Goal: Task Accomplishment & Management: Manage account settings

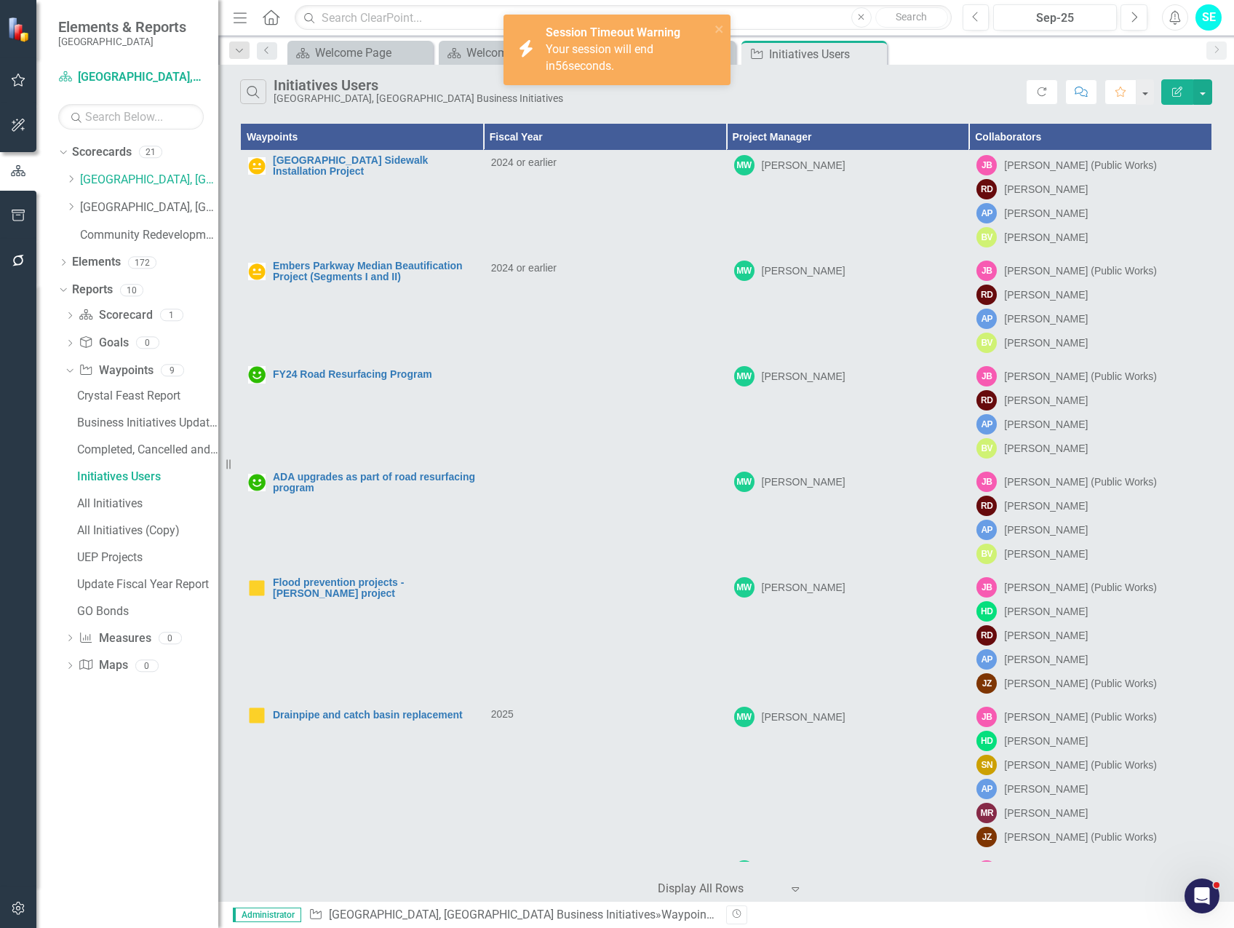
click at [1176, 87] on icon "Edit Report" at bounding box center [1177, 92] width 13 height 10
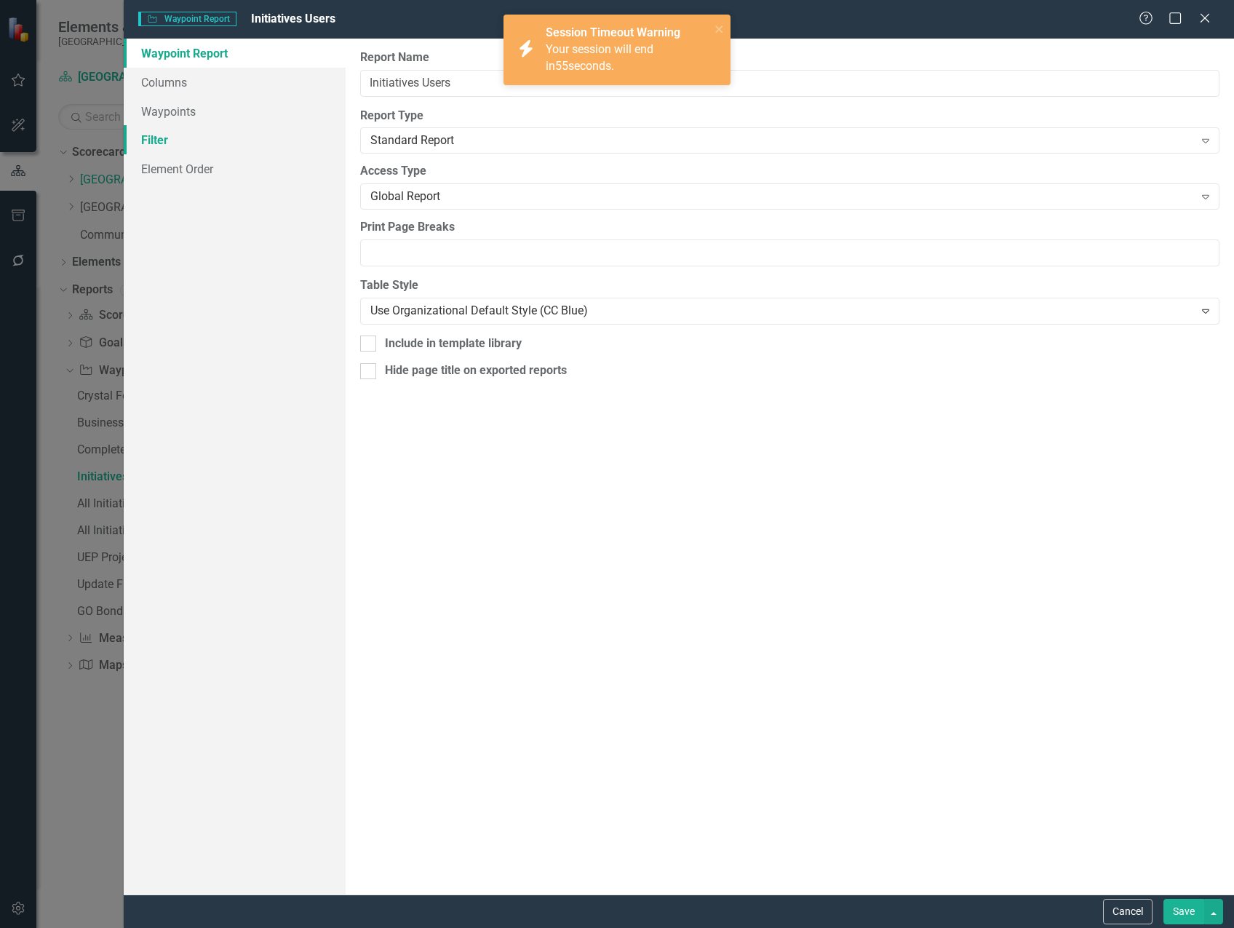
click at [167, 145] on link "Filter" at bounding box center [235, 139] width 222 height 29
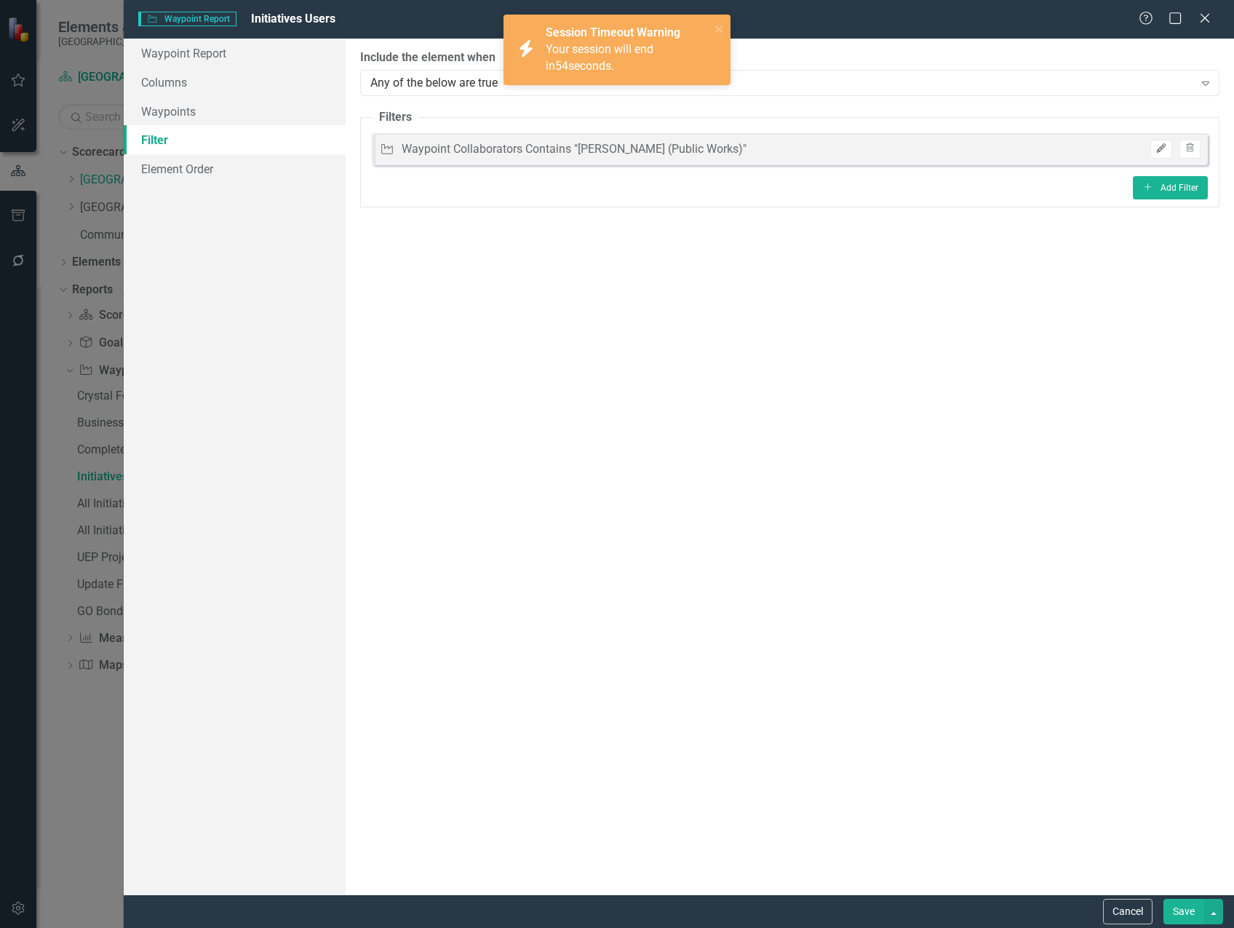
click at [1160, 151] on icon "Edit" at bounding box center [1160, 148] width 11 height 9
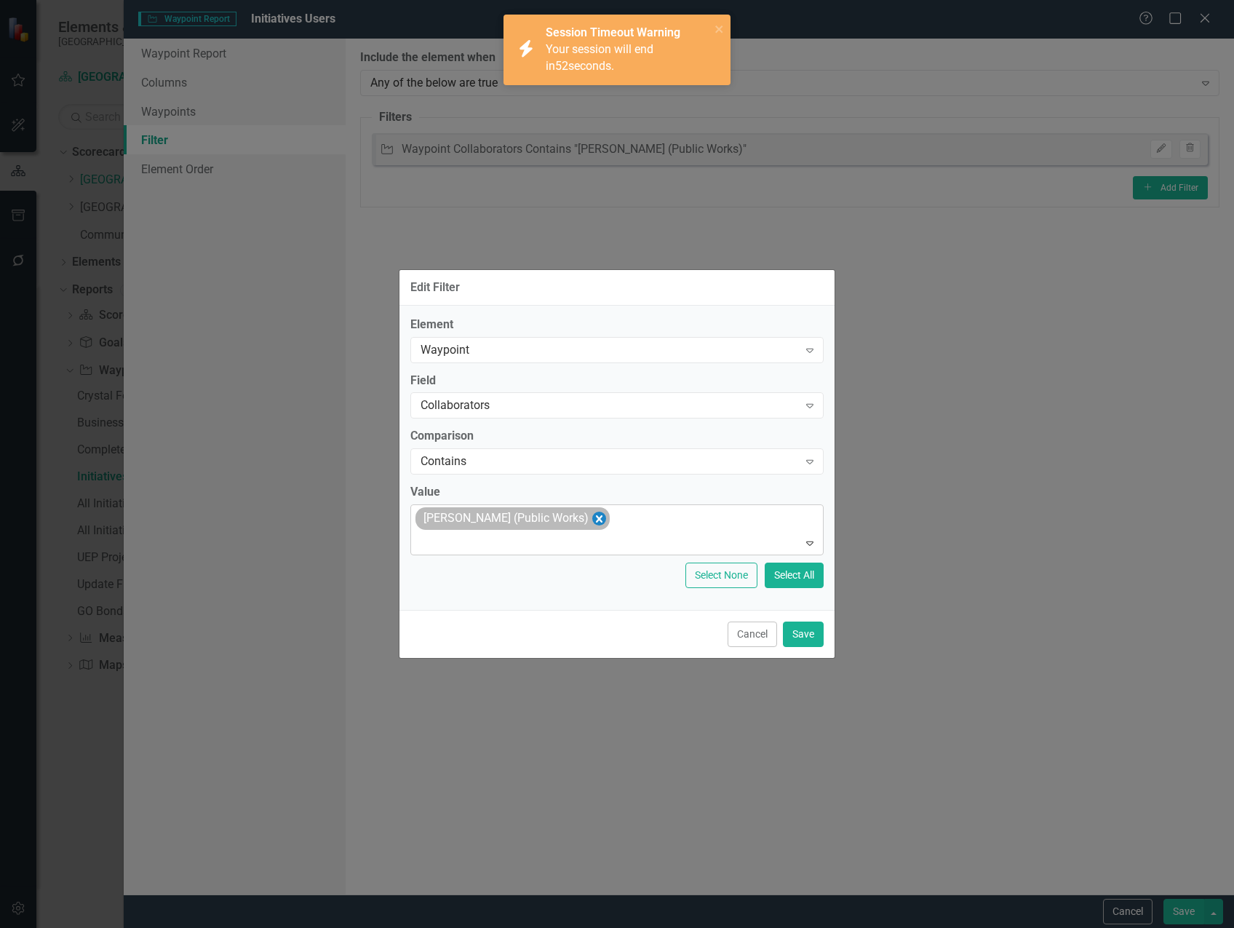
click at [606, 516] on icon "Remove James Breakfield (Public Works)" at bounding box center [599, 518] width 14 height 18
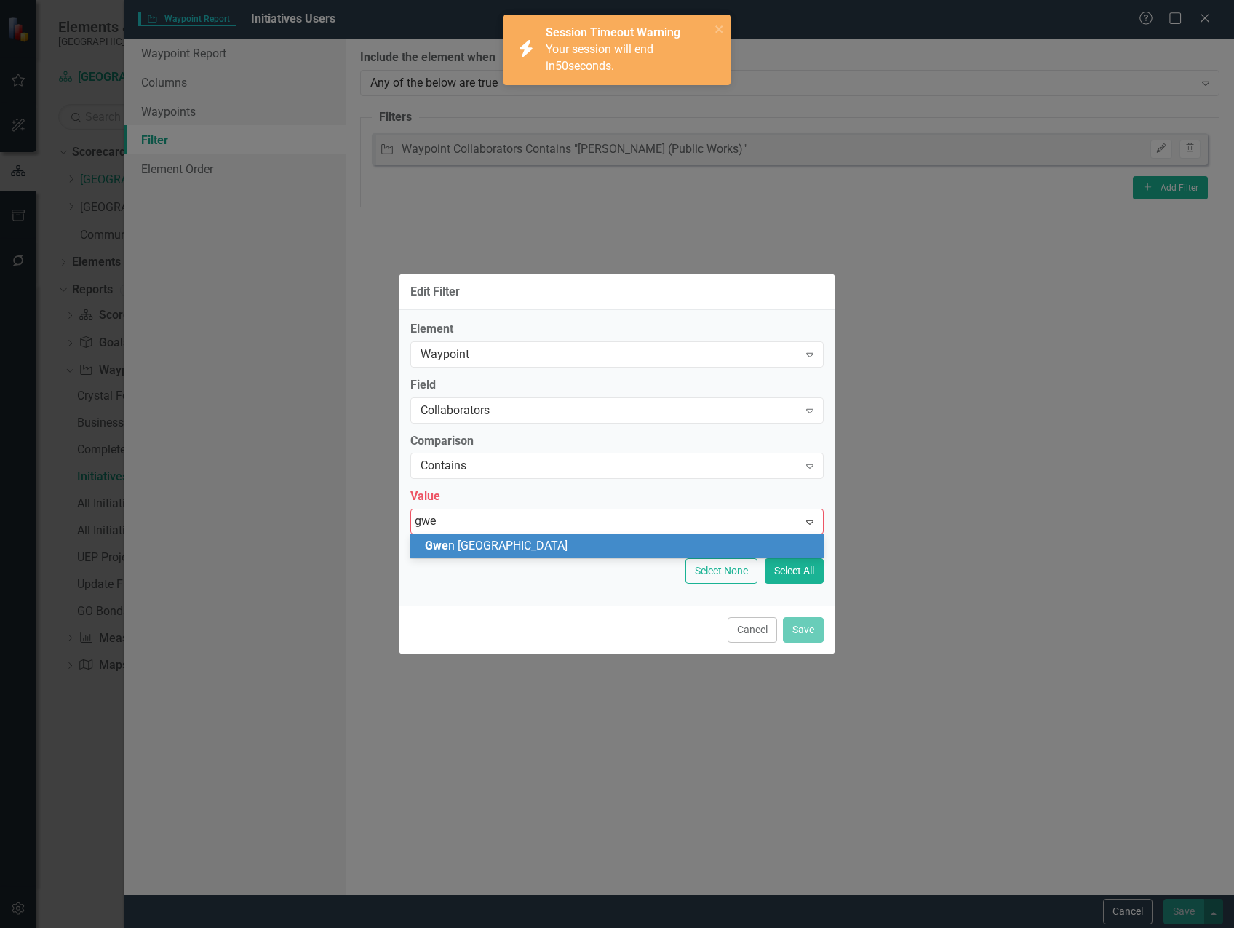
type input "[PERSON_NAME]"
click at [549, 541] on div "[PERSON_NAME]" at bounding box center [620, 546] width 390 height 17
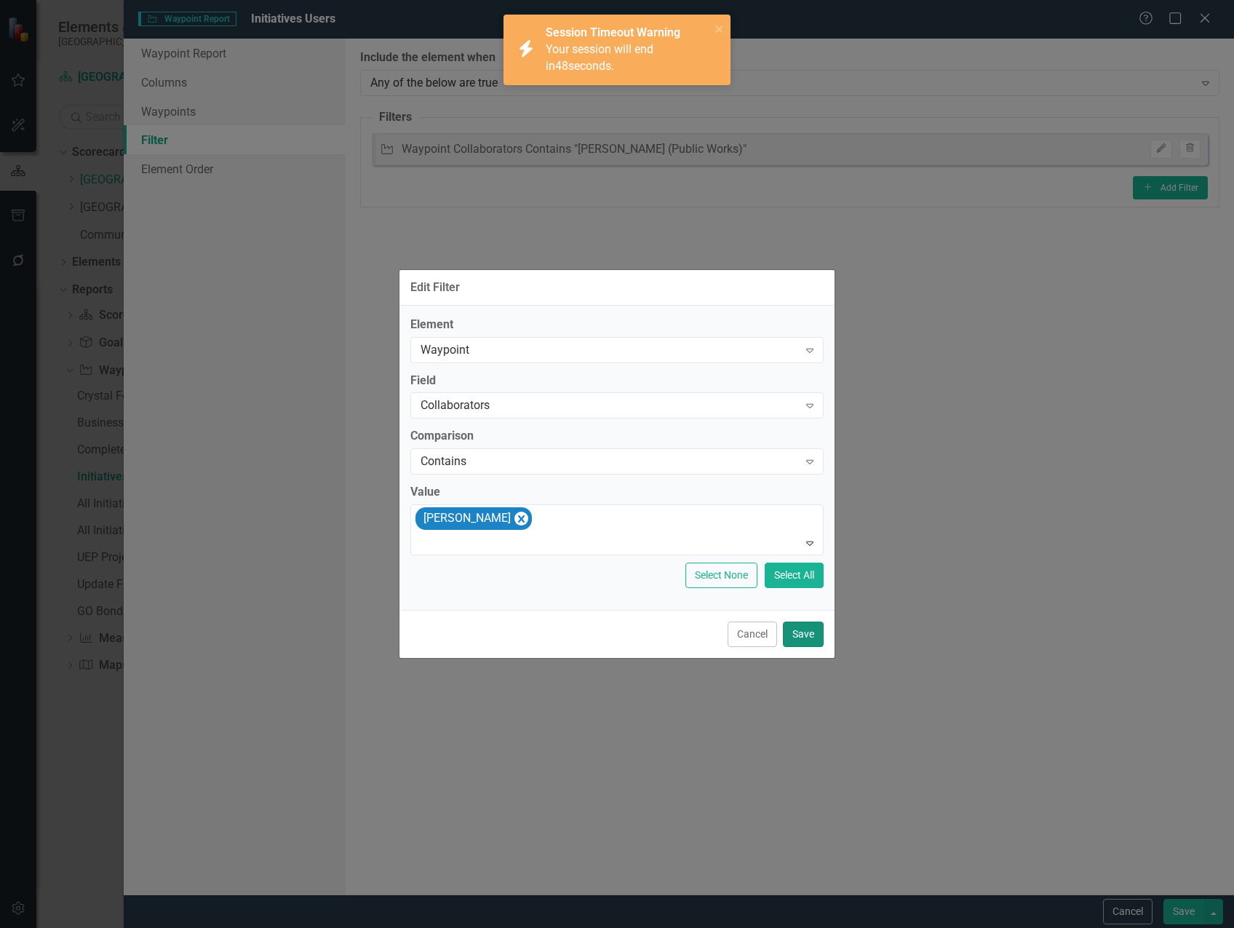
click at [800, 645] on button "Save" at bounding box center [803, 633] width 41 height 25
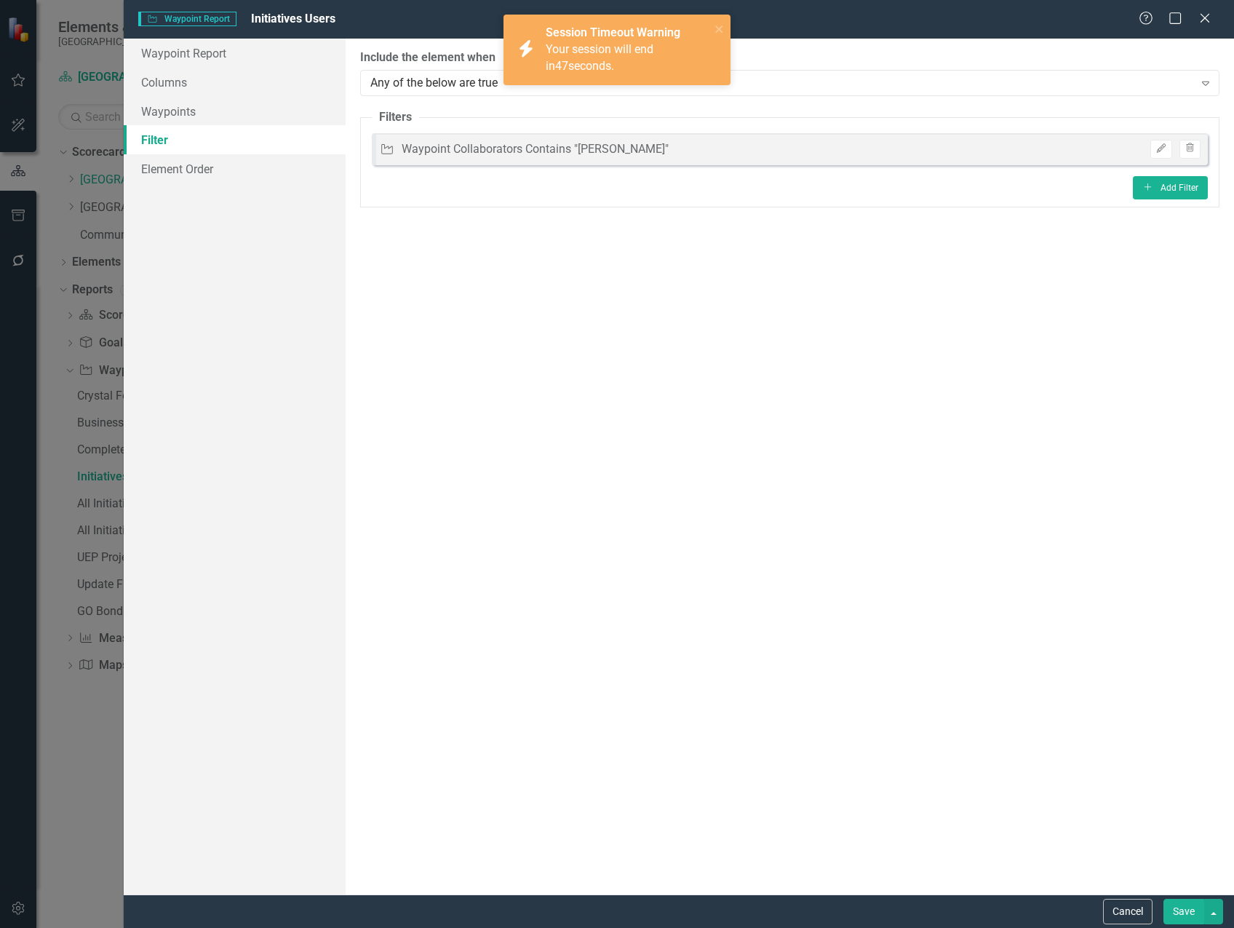
click at [1183, 917] on button "Save" at bounding box center [1183, 911] width 41 height 25
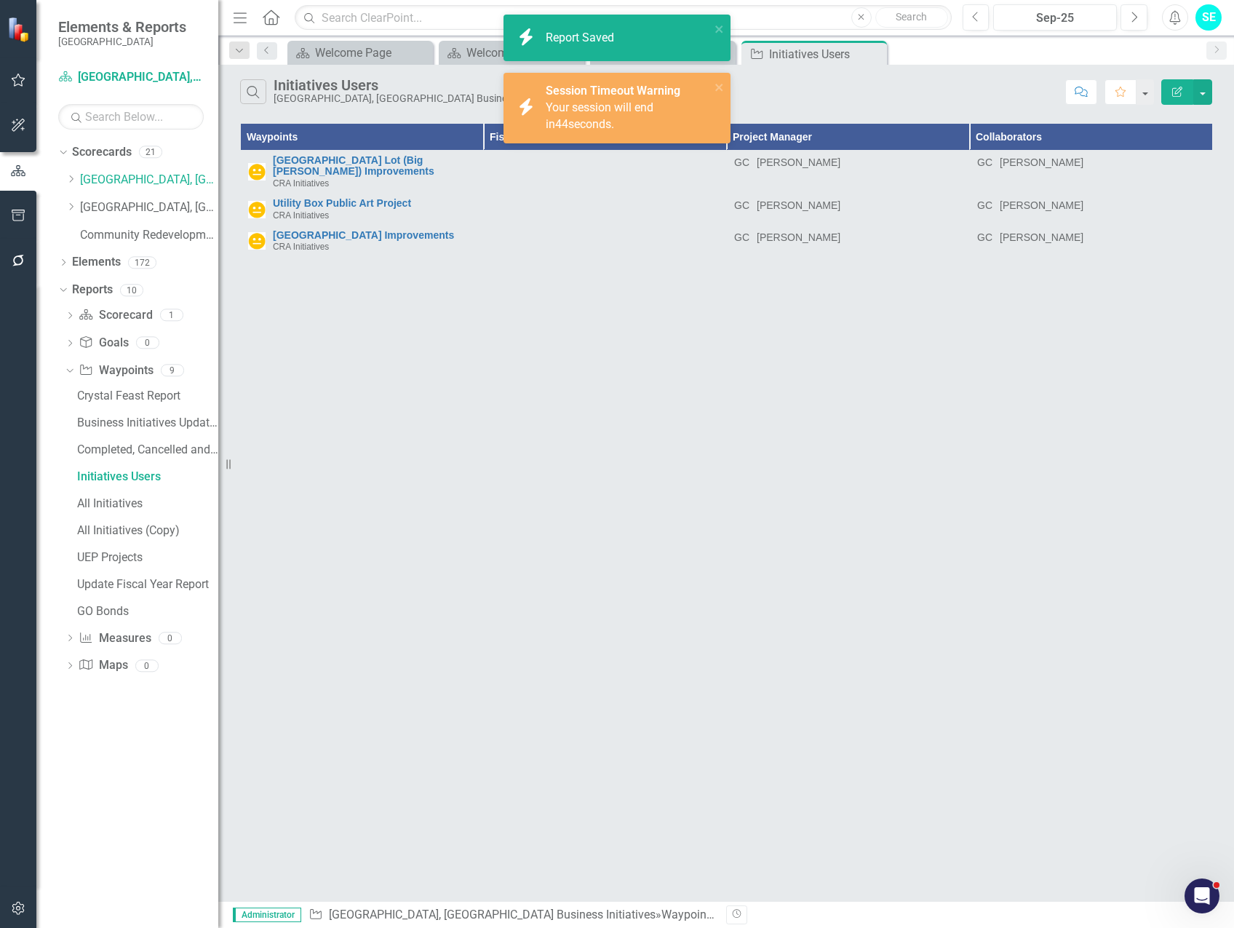
click at [653, 102] on span "Your session will end in 44 seconds." at bounding box center [600, 115] width 108 height 31
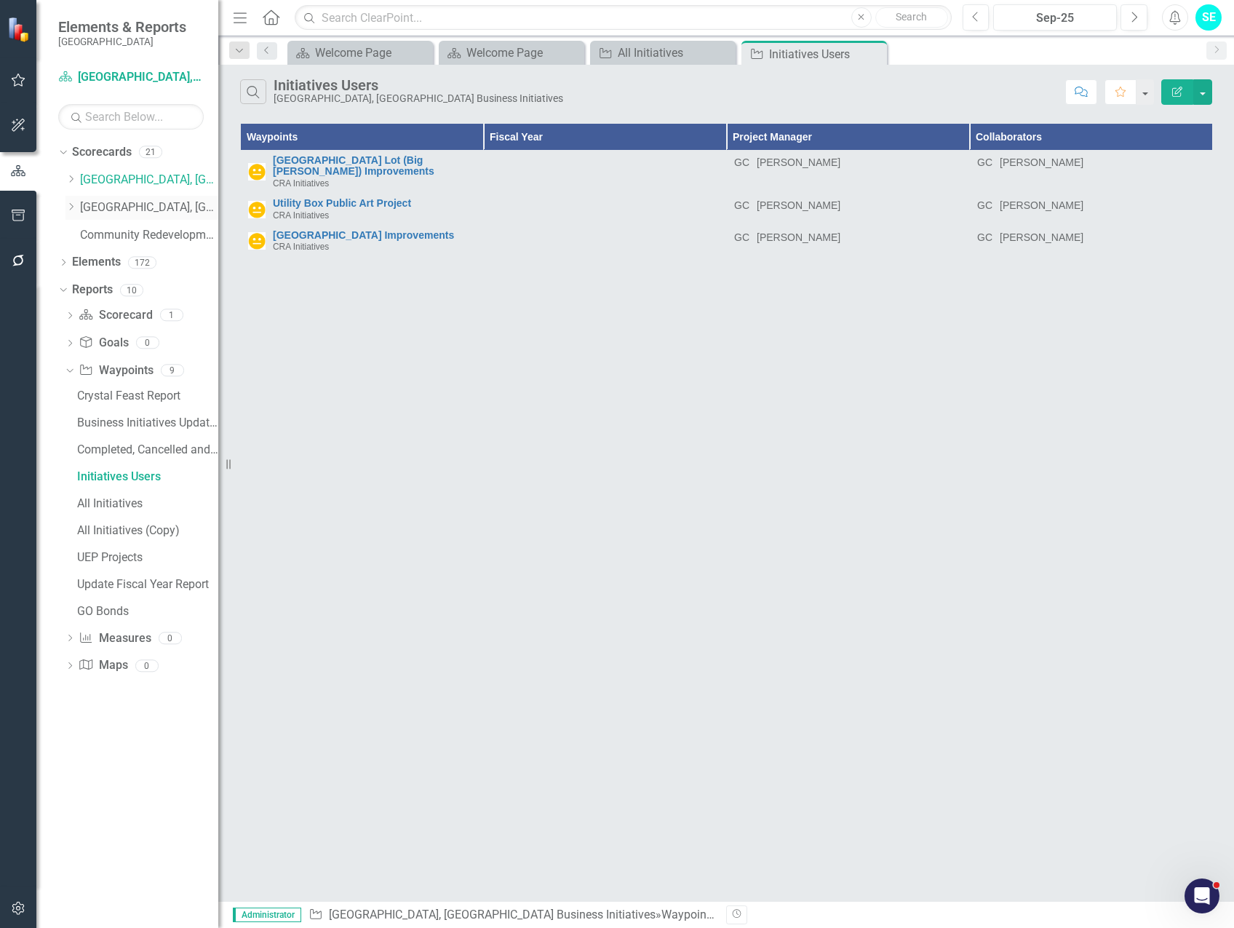
click at [140, 203] on link "[GEOGRAPHIC_DATA], [GEOGRAPHIC_DATA] Strategic Plan" at bounding box center [149, 207] width 138 height 17
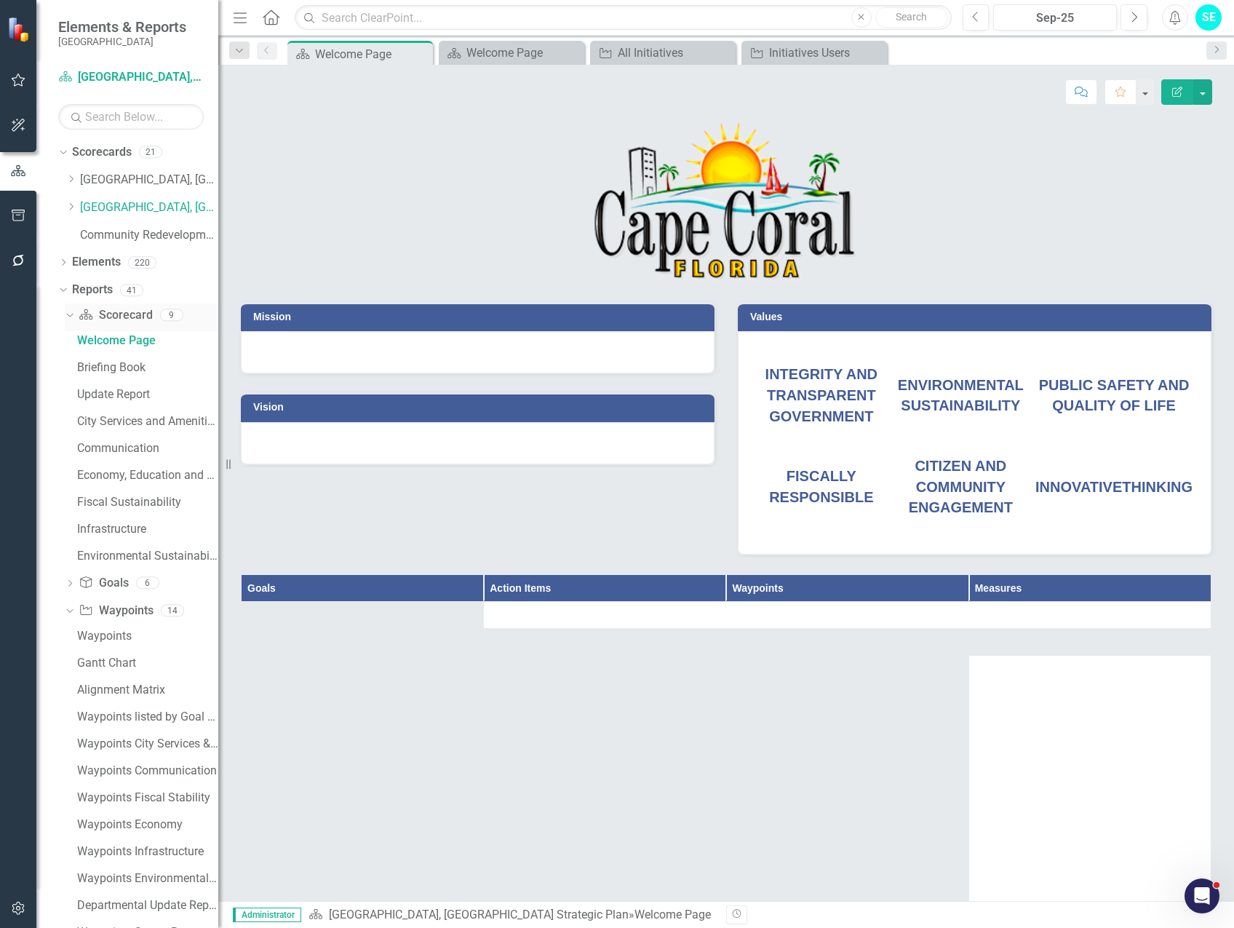
click at [70, 315] on icon "Dropdown" at bounding box center [68, 314] width 8 height 10
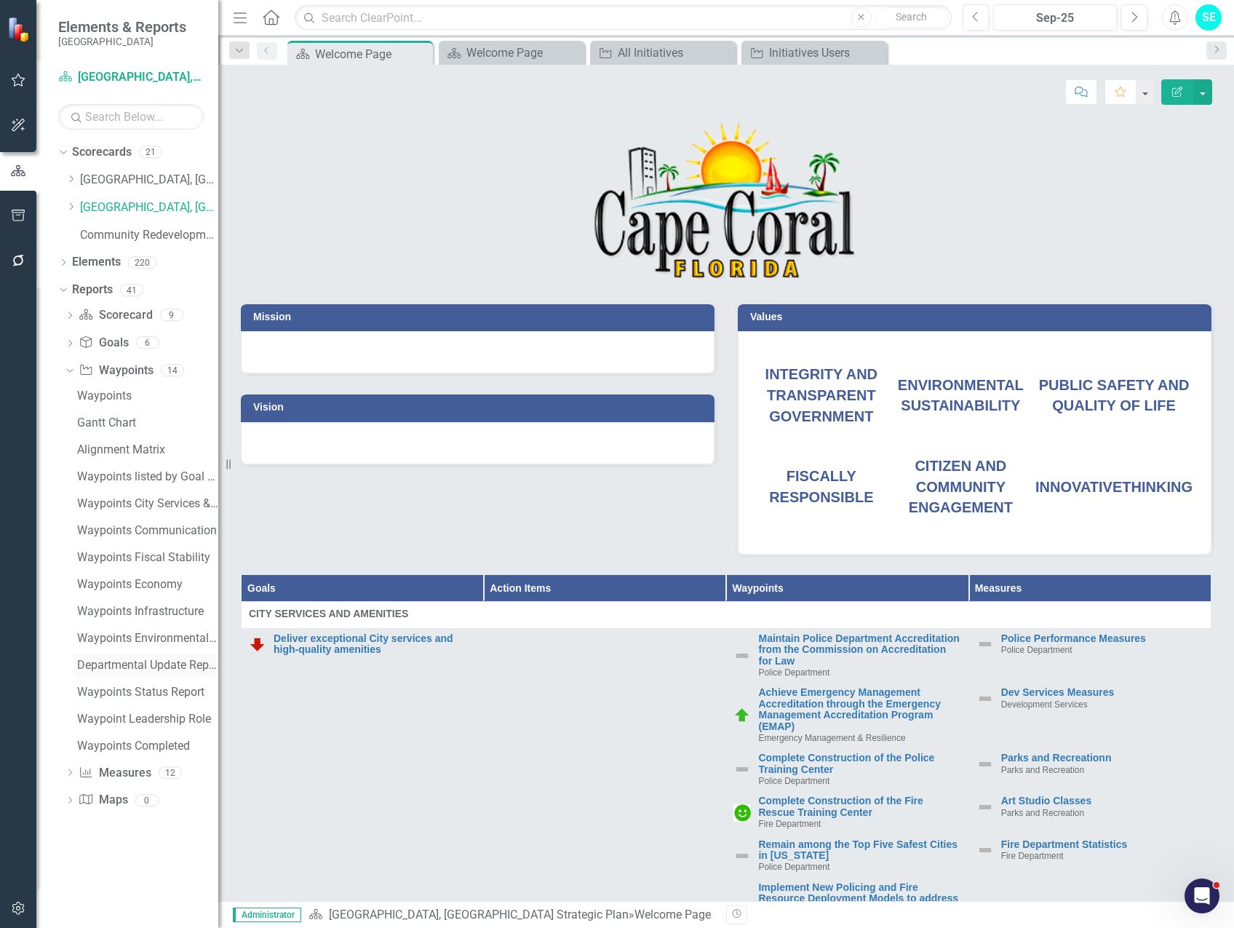
click at [146, 668] on div "Departmental Update Report" at bounding box center [147, 664] width 141 height 13
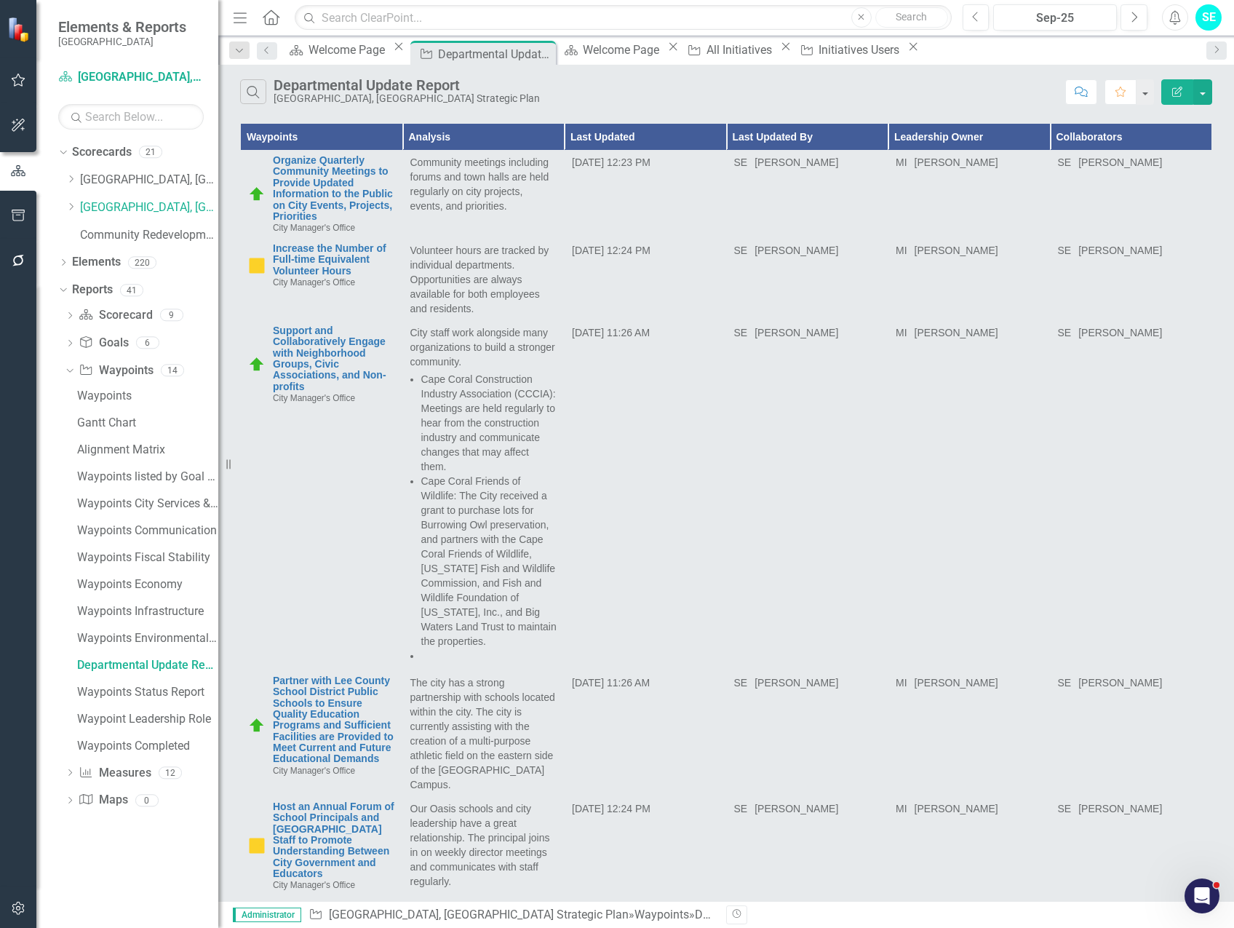
click at [1171, 91] on icon "Edit Report" at bounding box center [1177, 92] width 13 height 10
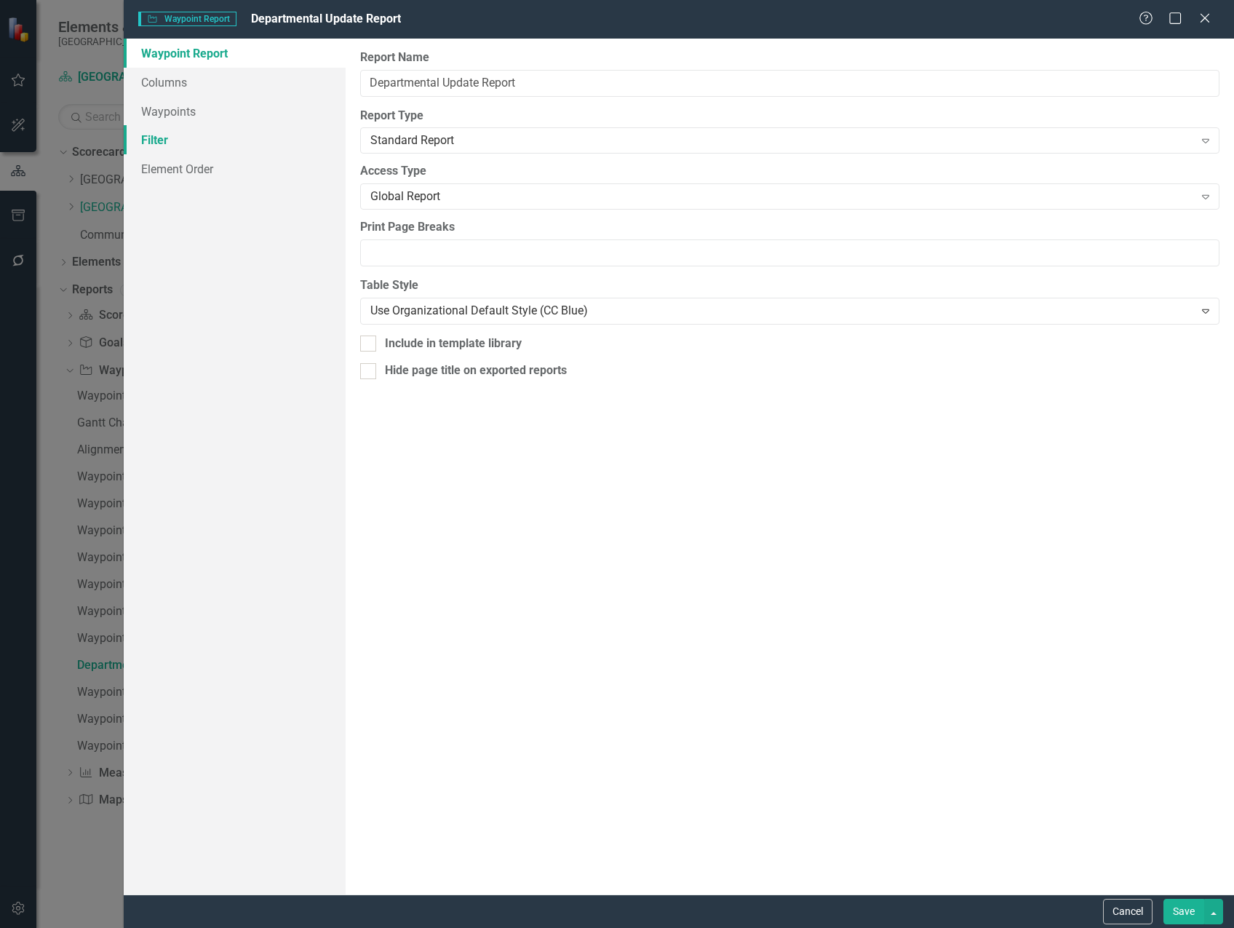
click at [175, 134] on link "Filter" at bounding box center [235, 139] width 222 height 29
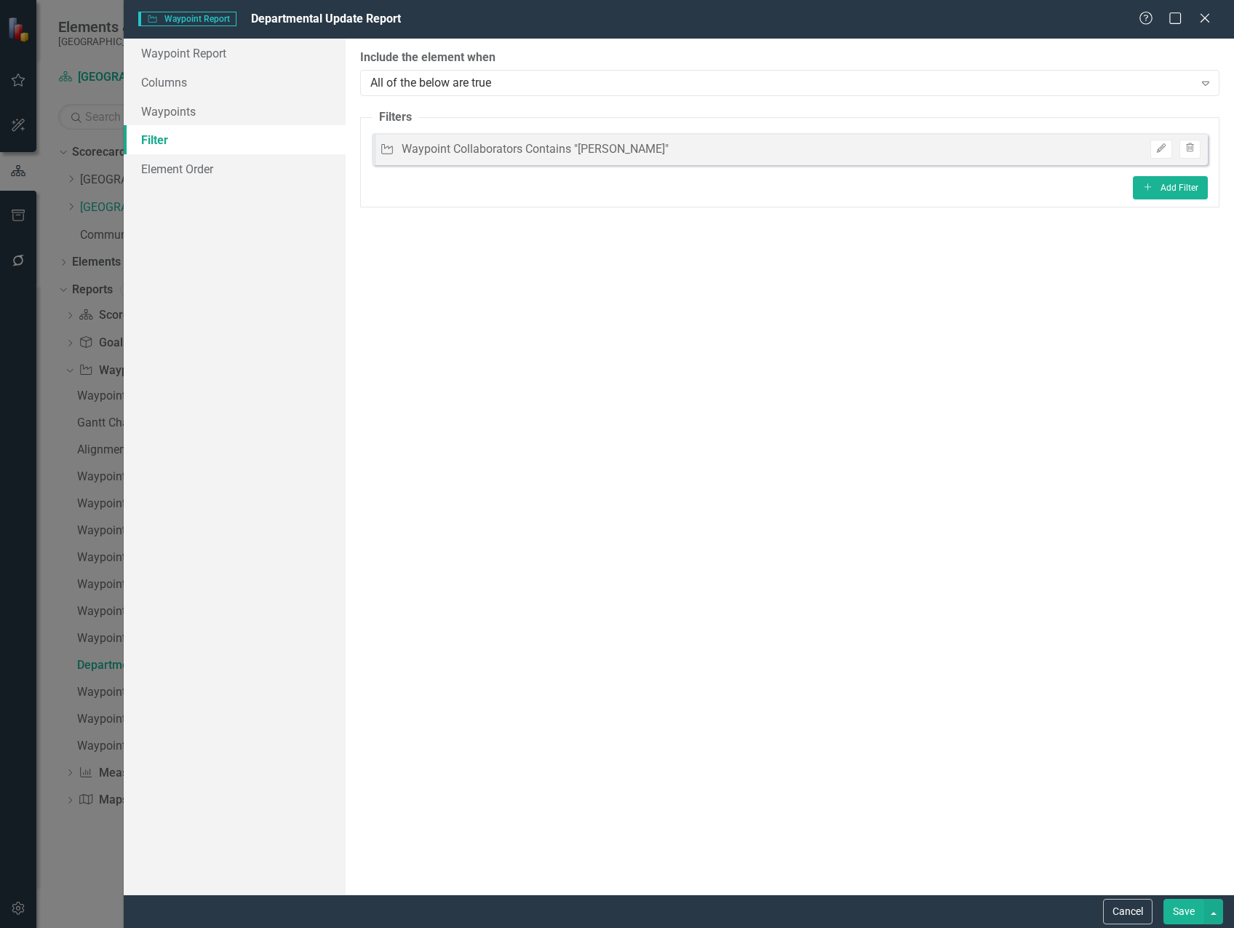
click at [1173, 151] on div "Edit Trash" at bounding box center [1171, 149] width 57 height 19
click at [1161, 151] on icon "Edit" at bounding box center [1160, 148] width 11 height 9
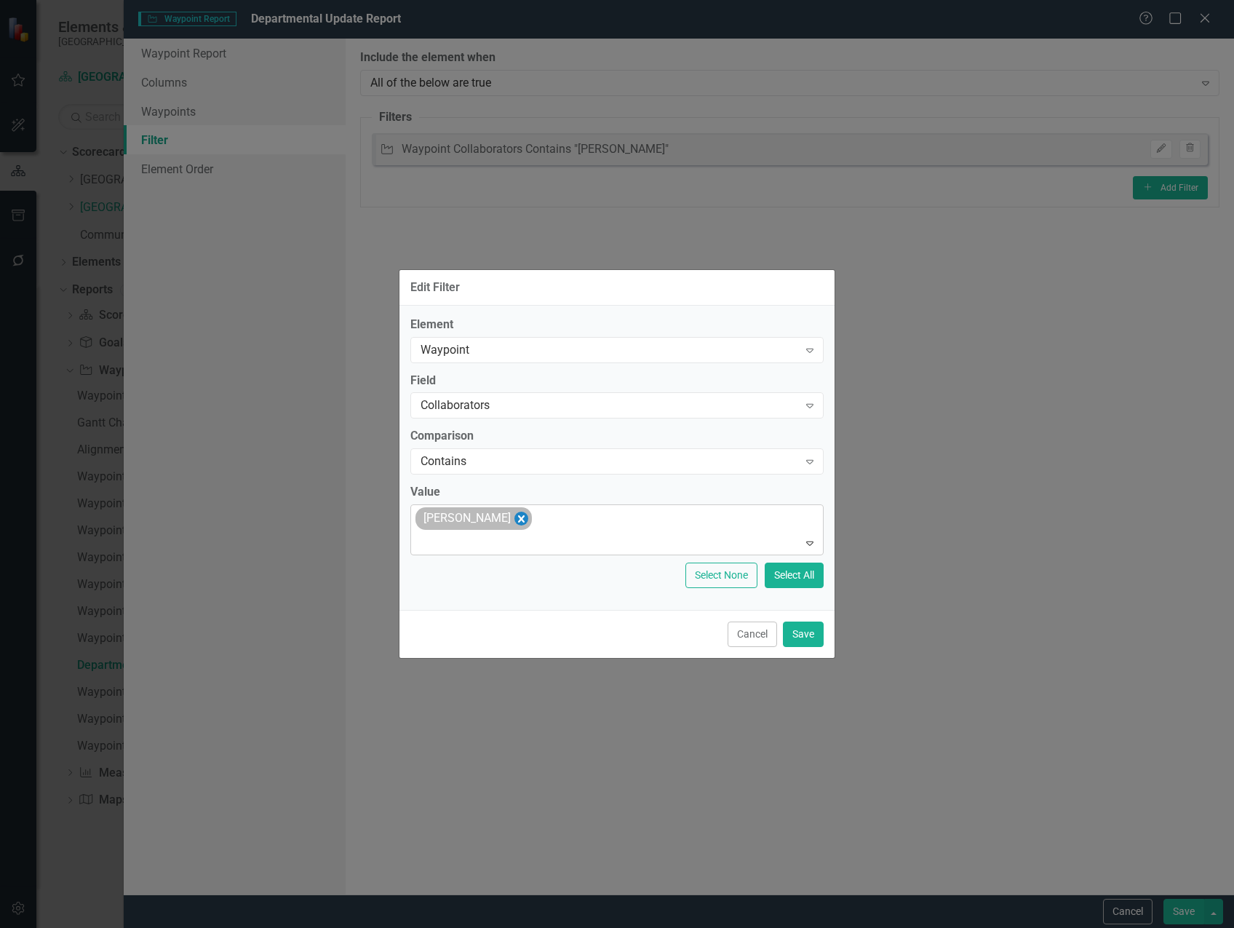
click at [514, 517] on icon "Remove Sarah Evins" at bounding box center [521, 518] width 14 height 18
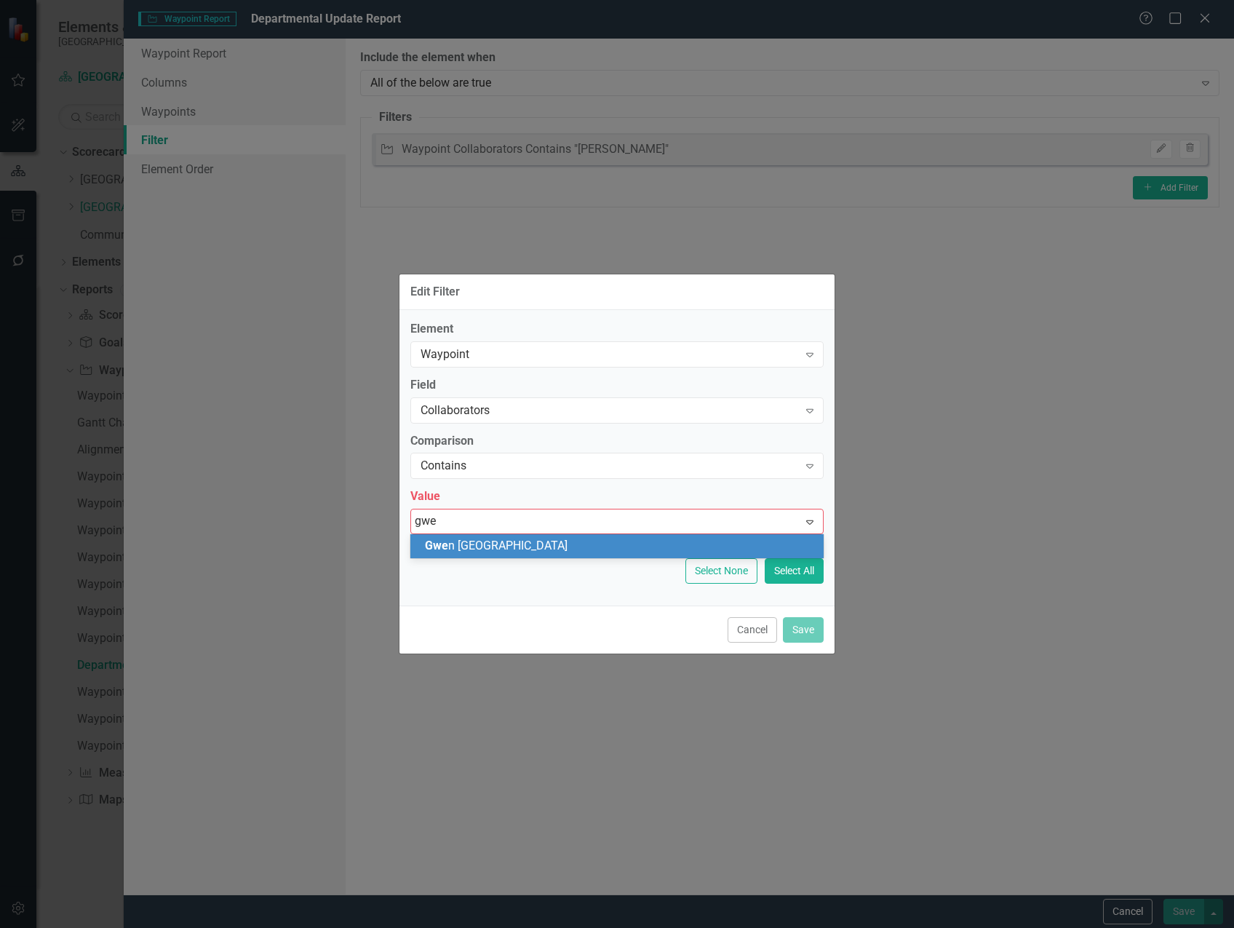
type input "[PERSON_NAME]"
click at [520, 543] on div "[PERSON_NAME]" at bounding box center [620, 546] width 390 height 17
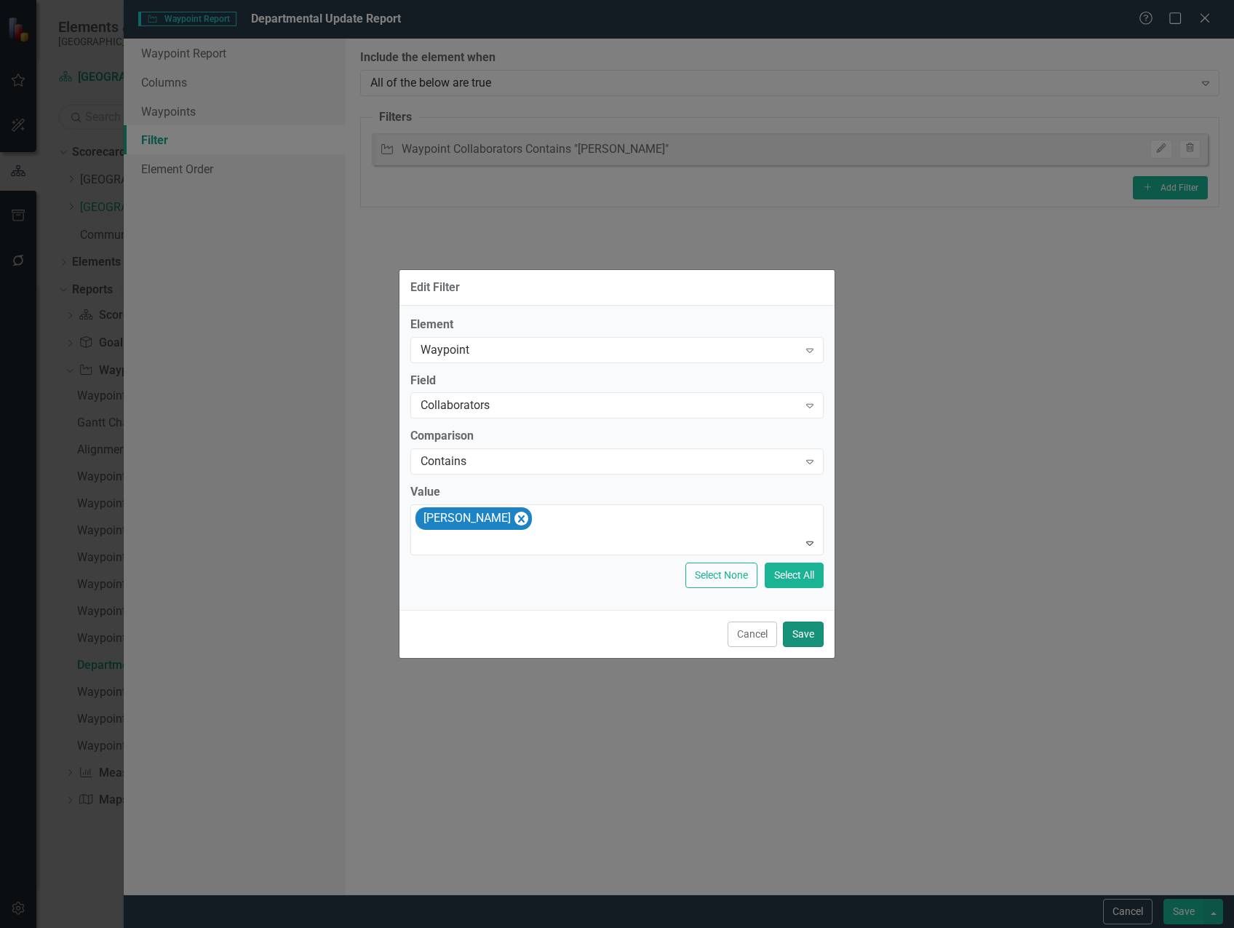
click at [819, 638] on button "Save" at bounding box center [803, 633] width 41 height 25
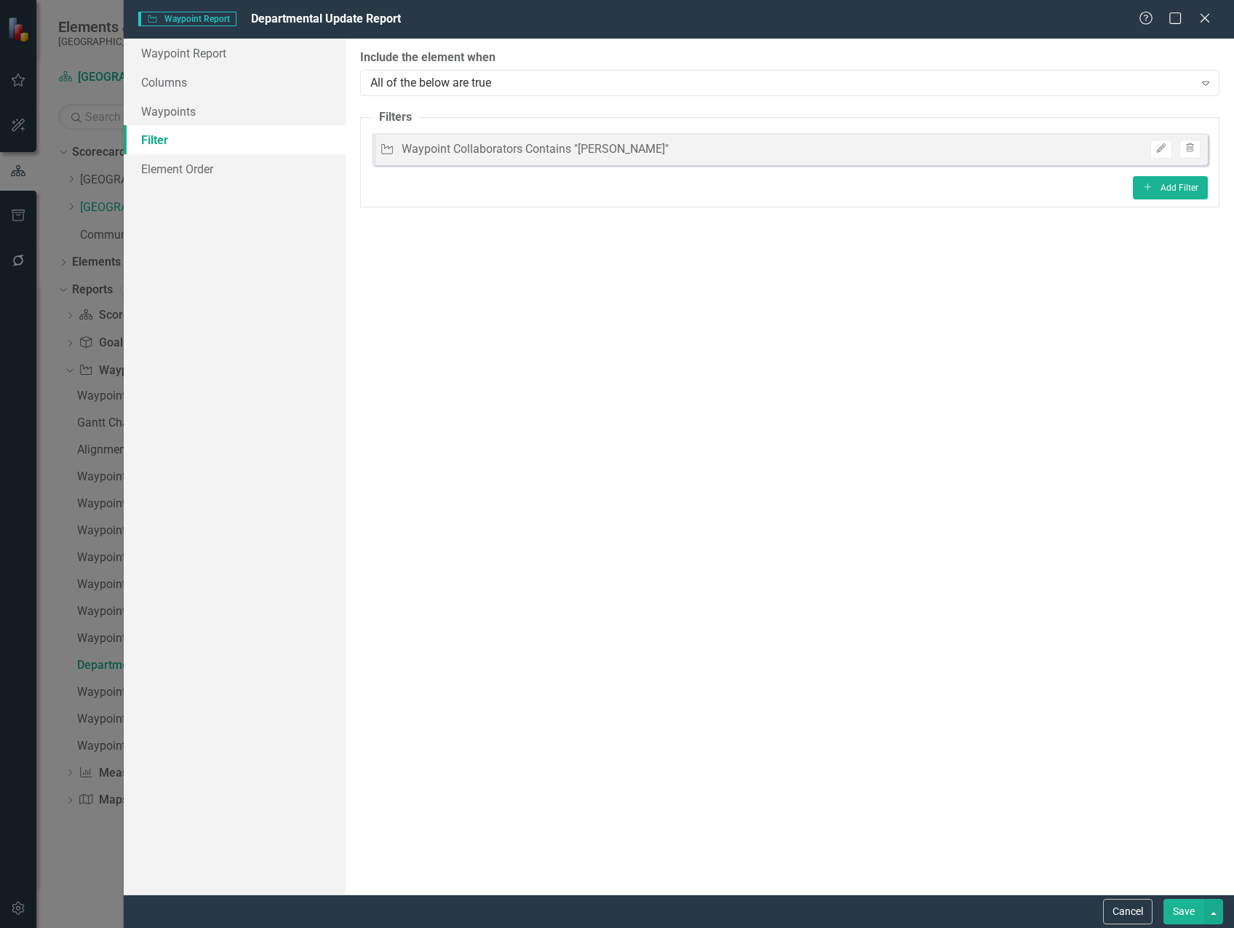
click at [1185, 917] on button "Save" at bounding box center [1183, 911] width 41 height 25
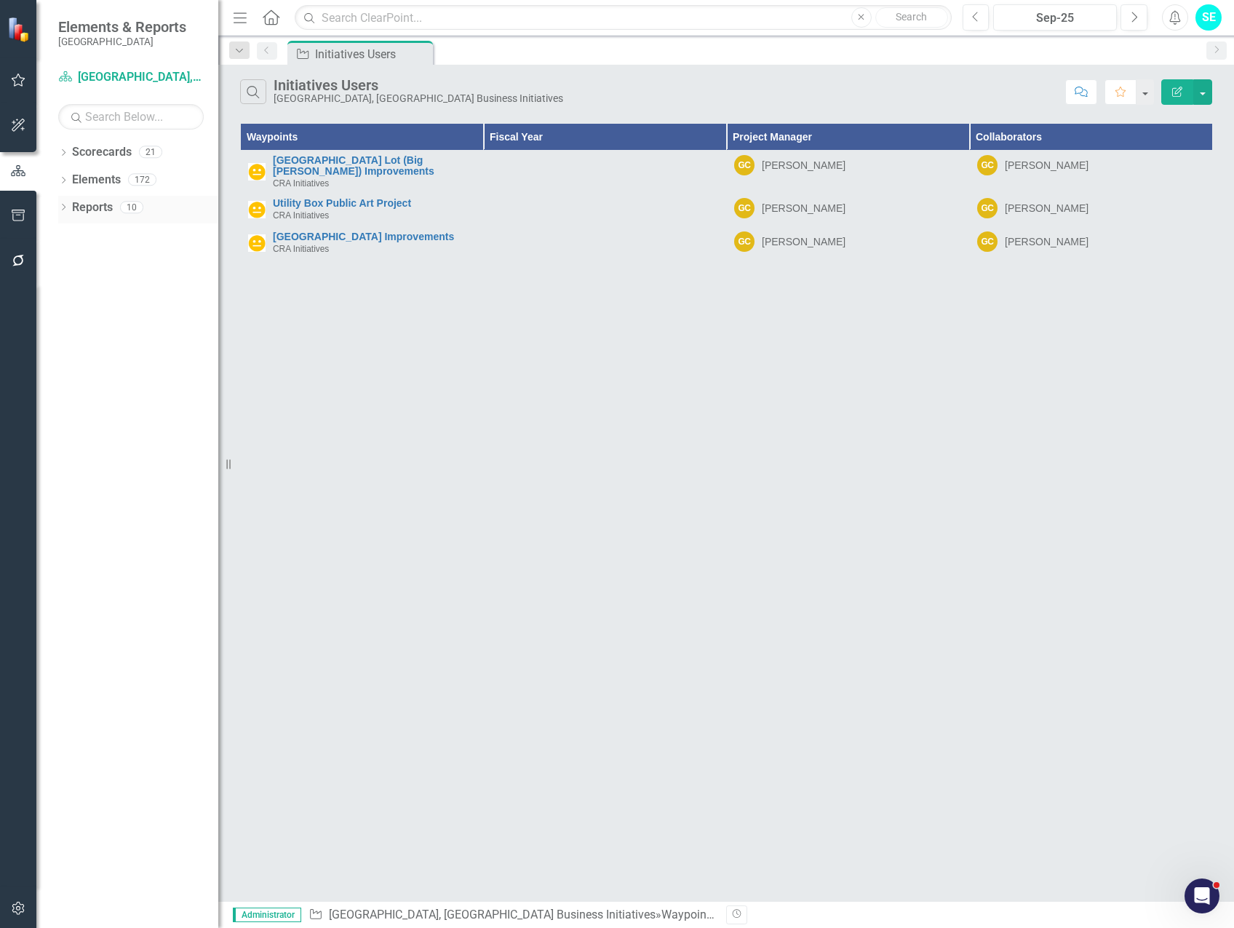
click at [65, 205] on icon "Dropdown" at bounding box center [63, 208] width 10 height 8
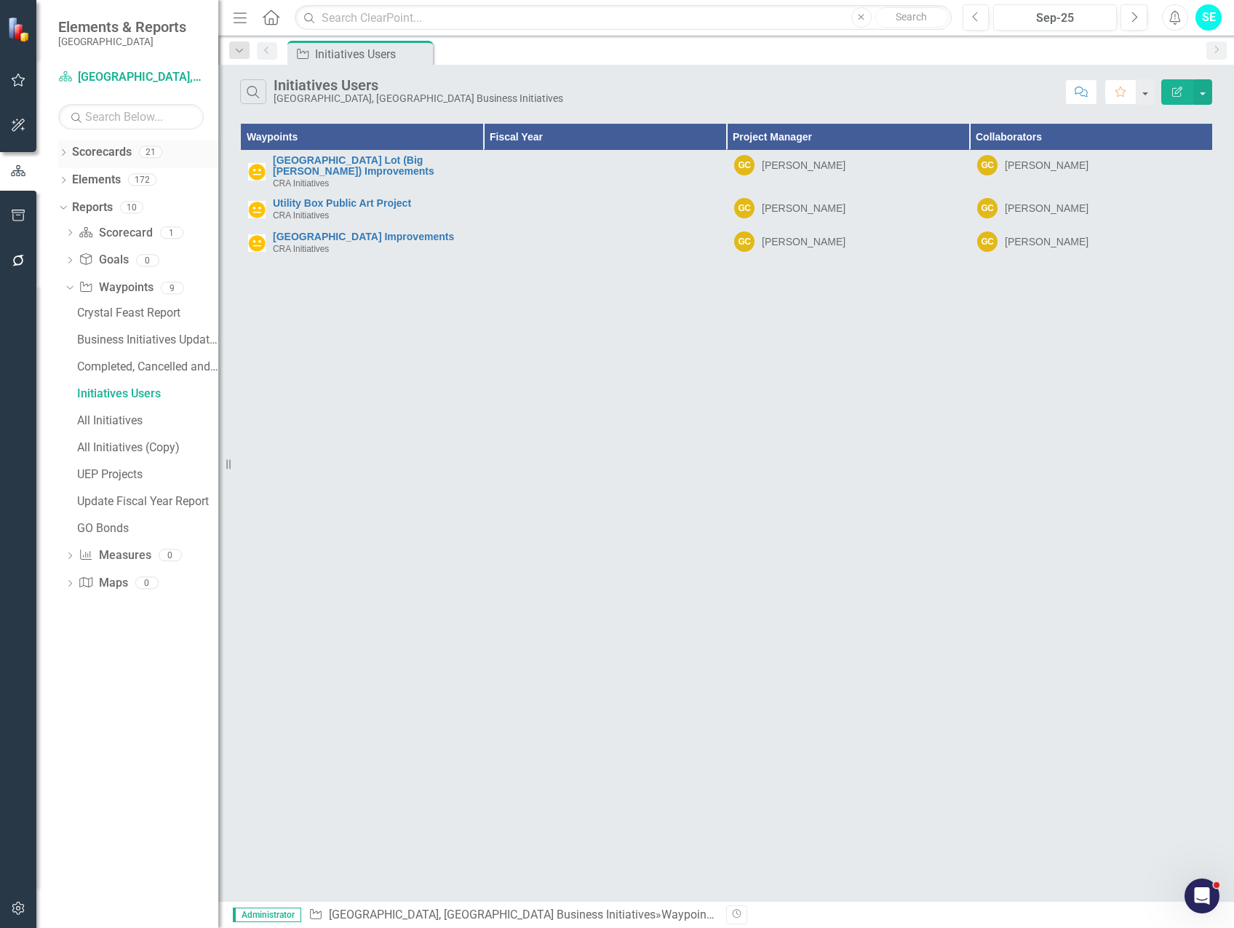
click at [64, 151] on icon "Dropdown" at bounding box center [63, 154] width 10 height 8
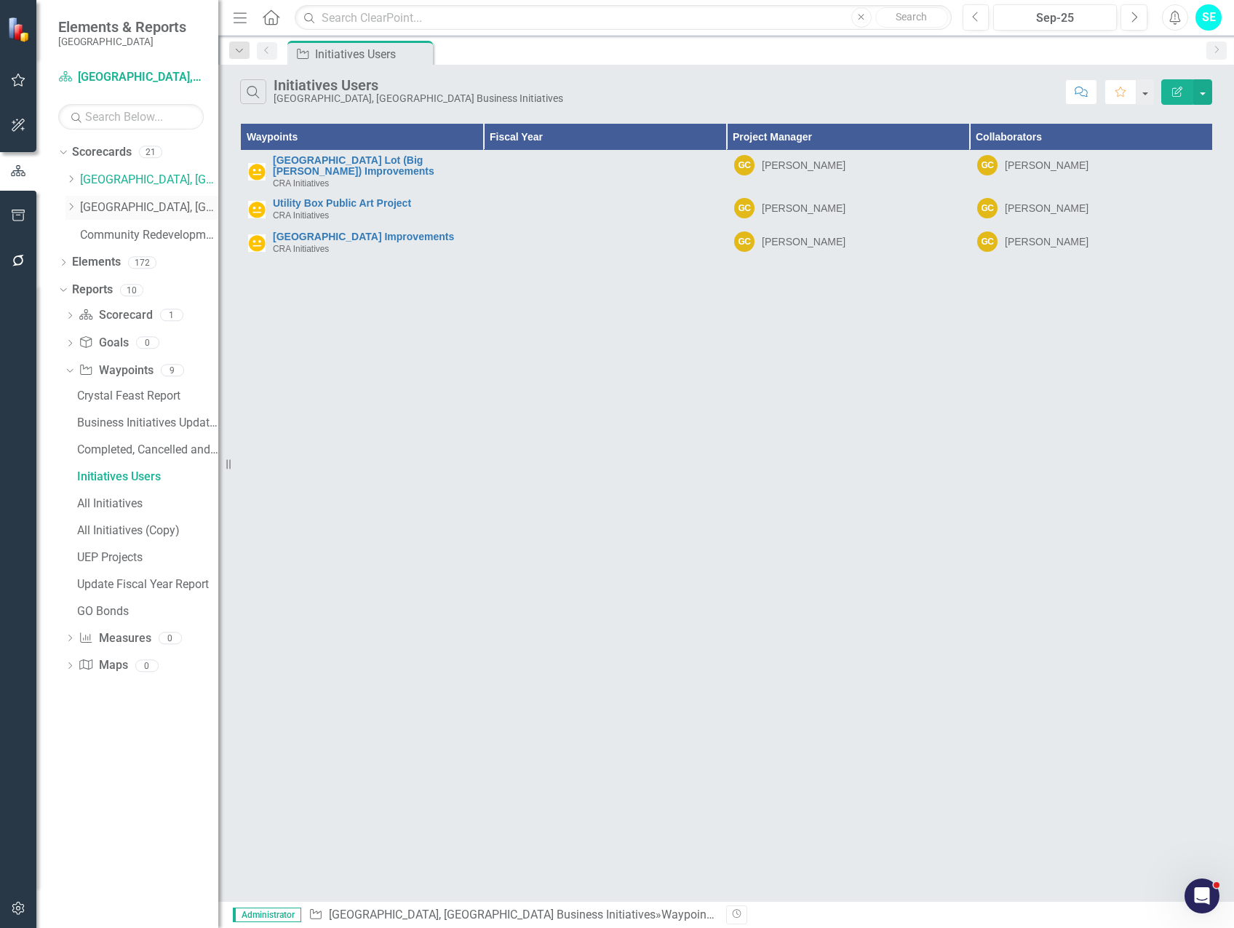
click at [124, 204] on link "[GEOGRAPHIC_DATA], [GEOGRAPHIC_DATA] Strategic Plan" at bounding box center [149, 207] width 138 height 17
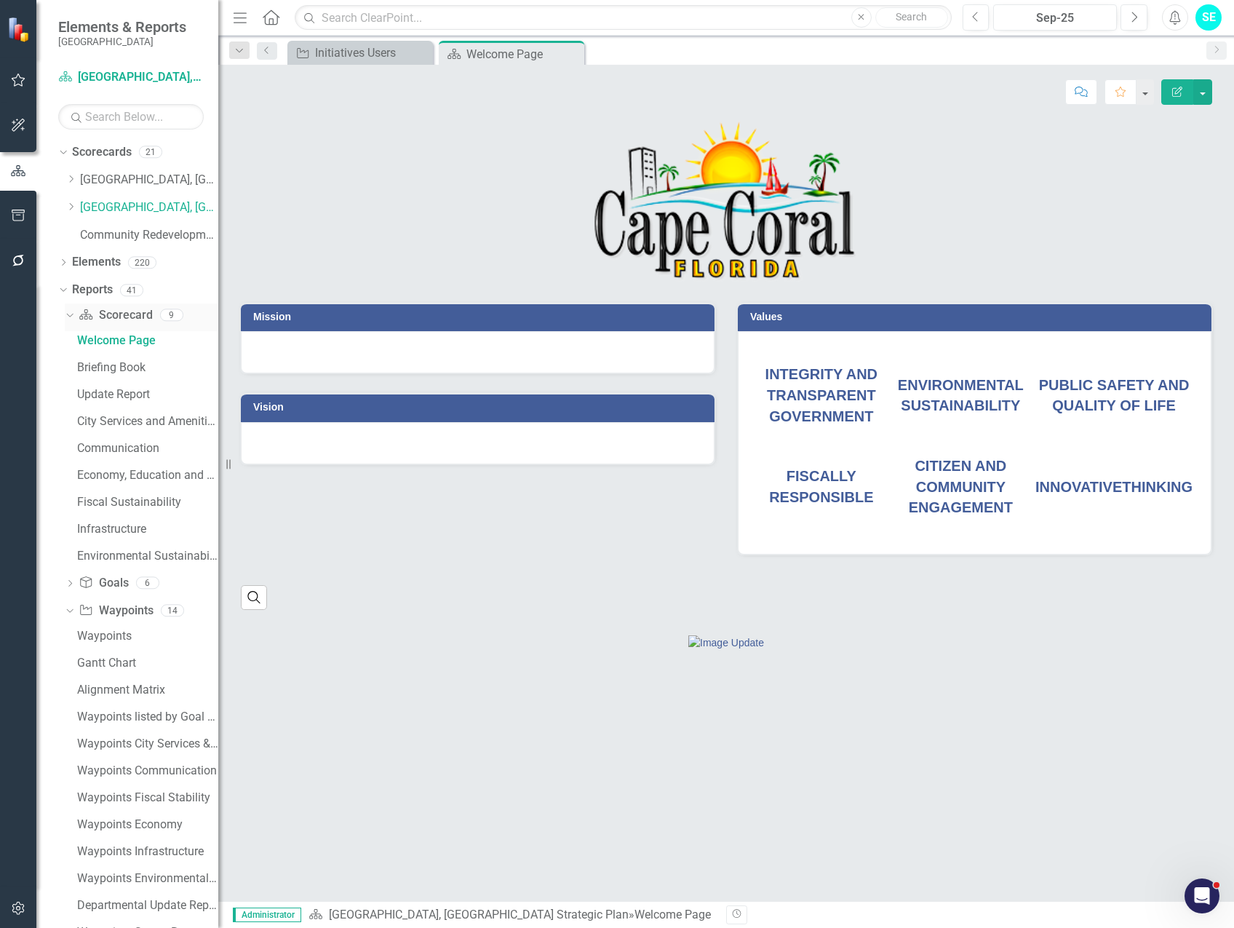
click at [67, 312] on icon "Dropdown" at bounding box center [68, 314] width 8 height 10
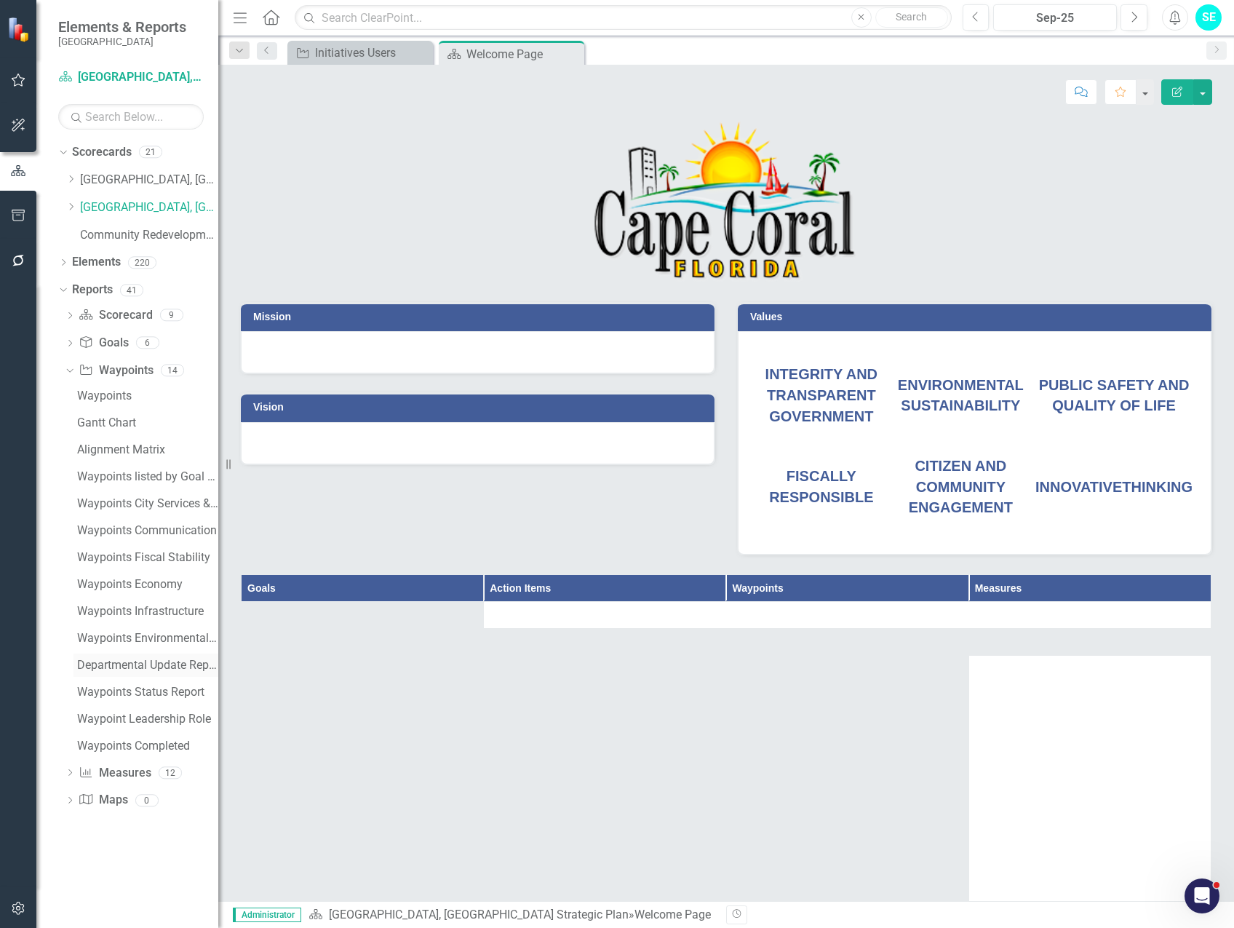
click at [146, 666] on div "Departmental Update Report" at bounding box center [147, 664] width 141 height 13
